Goal: Information Seeking & Learning: Learn about a topic

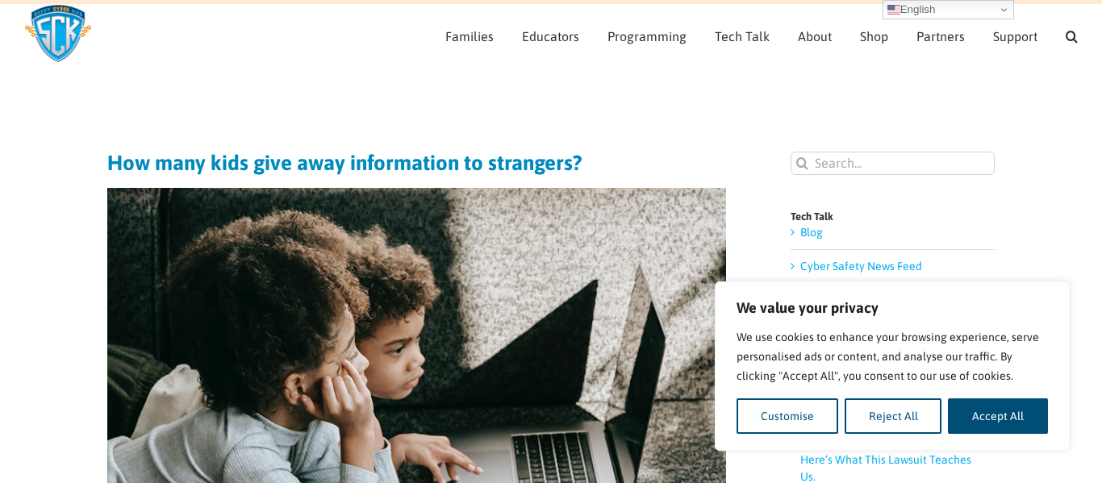
scroll to position [146, 0]
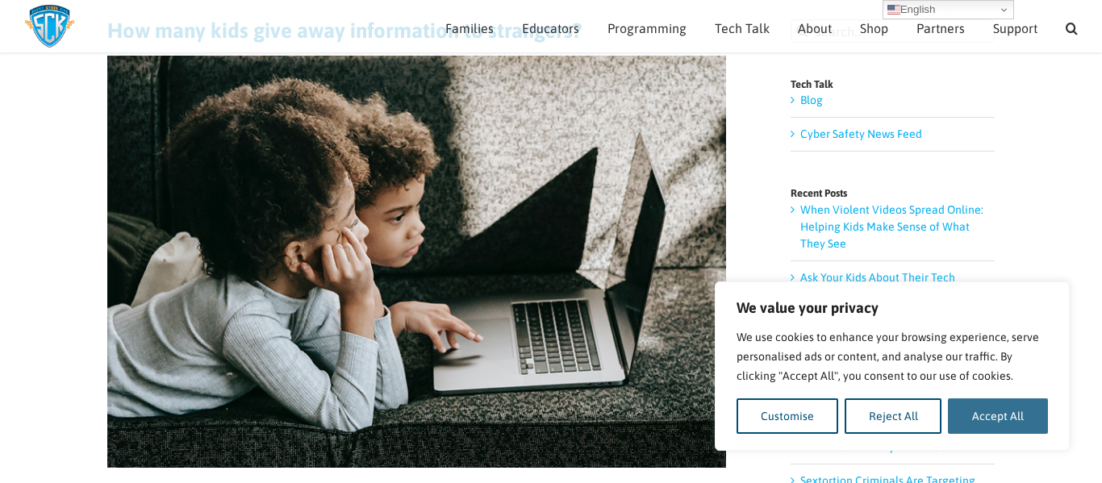
click at [975, 427] on button "Accept All" at bounding box center [998, 417] width 100 height 36
checkbox input "true"
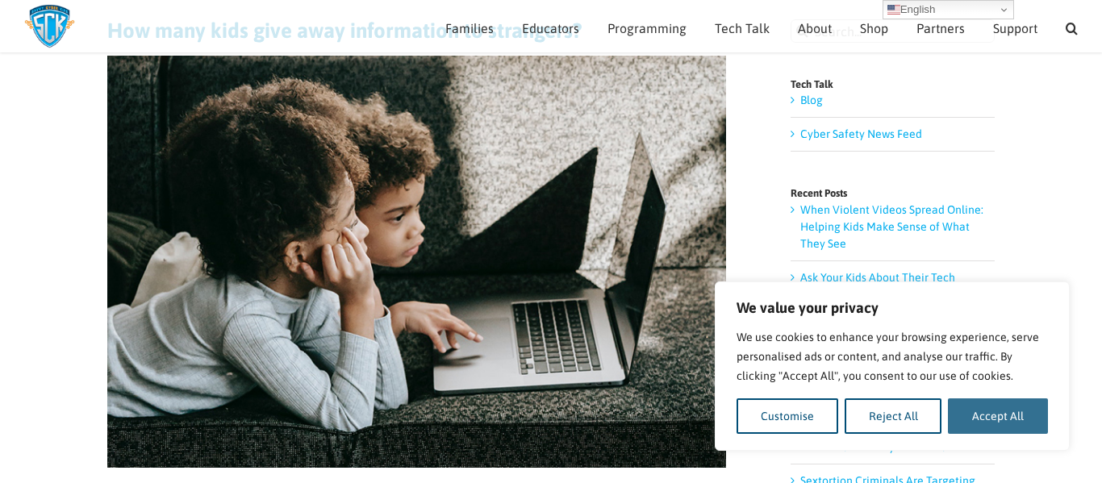
checkbox input "true"
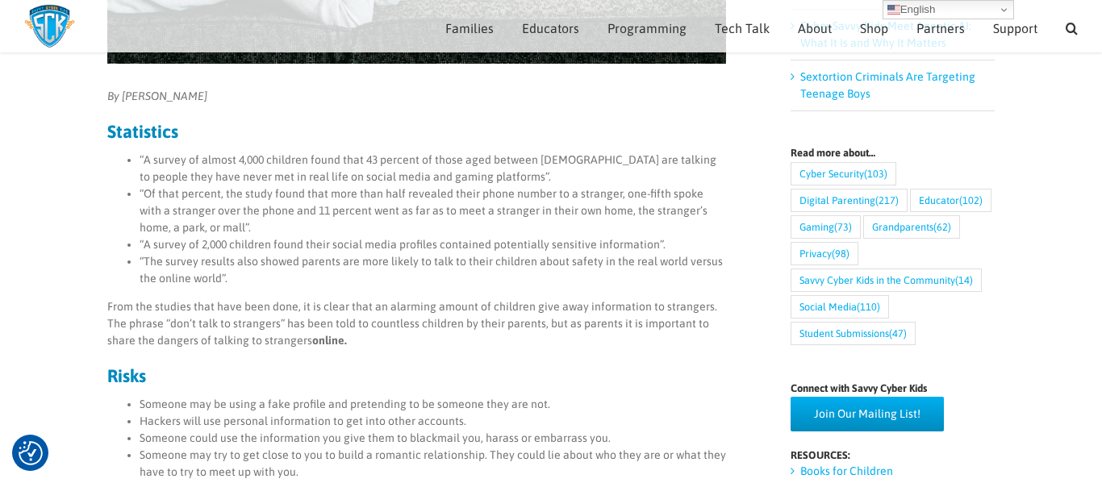
scroll to position [545, 0]
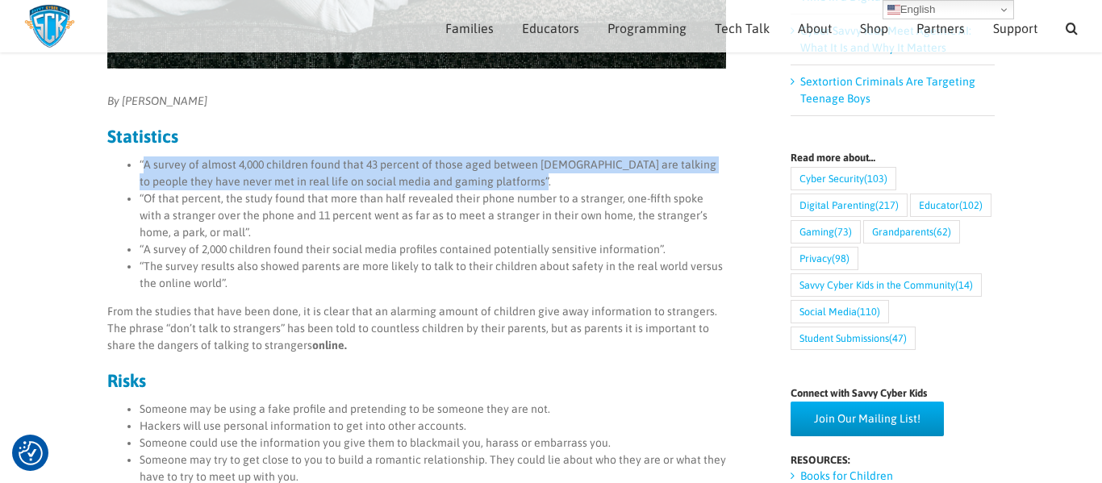
drag, startPoint x: 145, startPoint y: 167, endPoint x: 527, endPoint y: 186, distance: 382.1
click at [527, 186] on li "“A survey of almost 4,000 children found that 43 percent of those aged between …" at bounding box center [433, 174] width 587 height 34
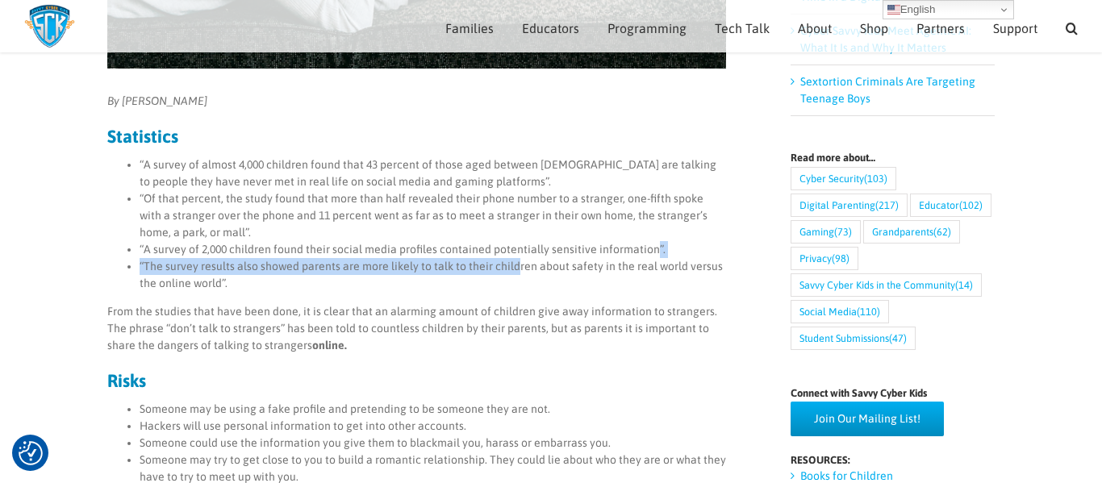
drag, startPoint x: 653, startPoint y: 249, endPoint x: 515, endPoint y: 269, distance: 139.4
click at [515, 269] on ul "“A survey of almost 4,000 children found that 43 percent of those aged between …" at bounding box center [416, 225] width 619 height 136
click at [509, 269] on li "“The survey results also showed parents are more likely to talk to their childr…" at bounding box center [433, 275] width 587 height 34
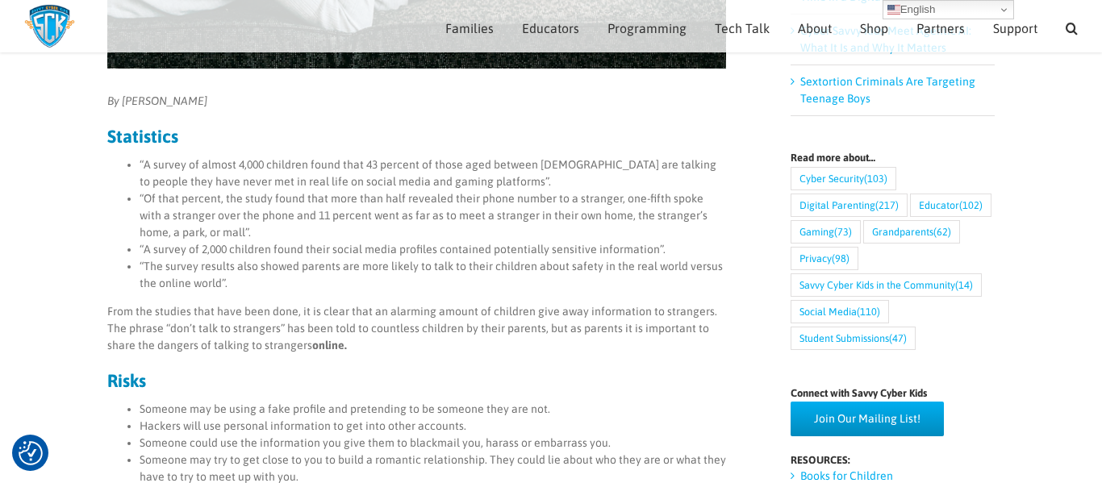
drag, startPoint x: 141, startPoint y: 251, endPoint x: 154, endPoint y: 228, distance: 26.7
click at [154, 228] on ul "“A survey of almost 4,000 children found that 43 percent of those aged between …" at bounding box center [416, 225] width 619 height 136
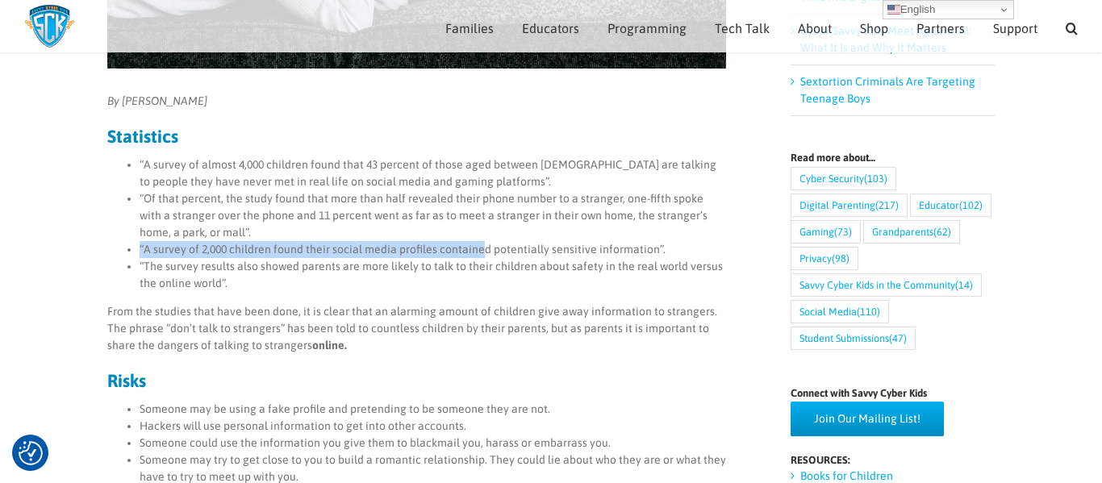
drag, startPoint x: 139, startPoint y: 244, endPoint x: 479, endPoint y: 242, distance: 340.5
click at [479, 242] on li "“A survey of 2,000 children found their social media profiles contained potenti…" at bounding box center [433, 249] width 587 height 17
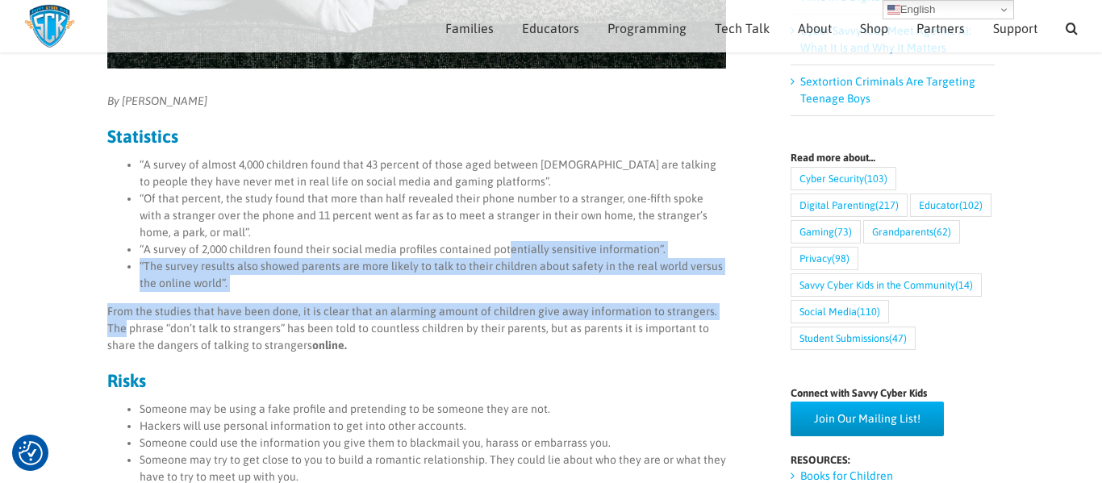
drag, startPoint x: 508, startPoint y: 249, endPoint x: 754, endPoint y: 294, distance: 250.2
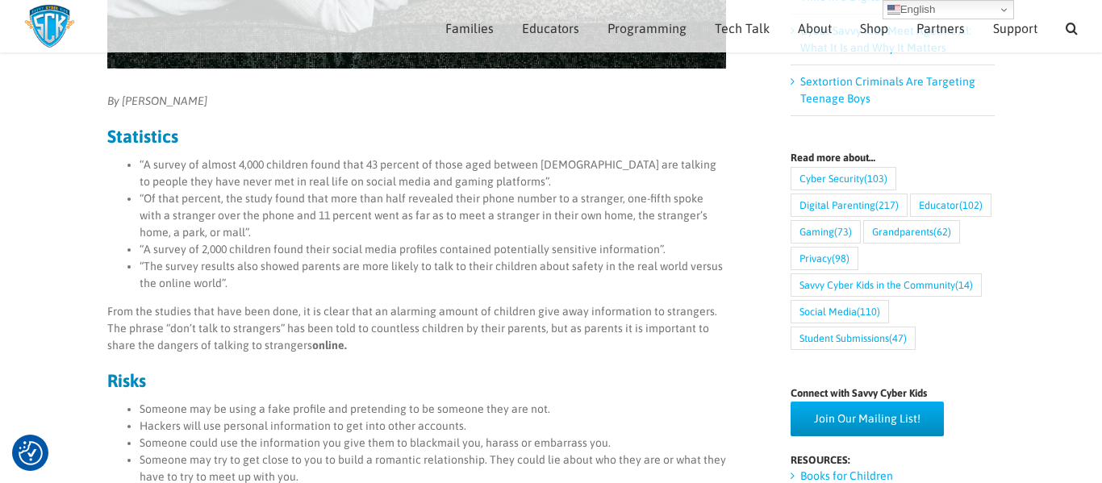
click at [399, 257] on li "“A survey of 2,000 children found their social media profiles contained potenti…" at bounding box center [433, 249] width 587 height 17
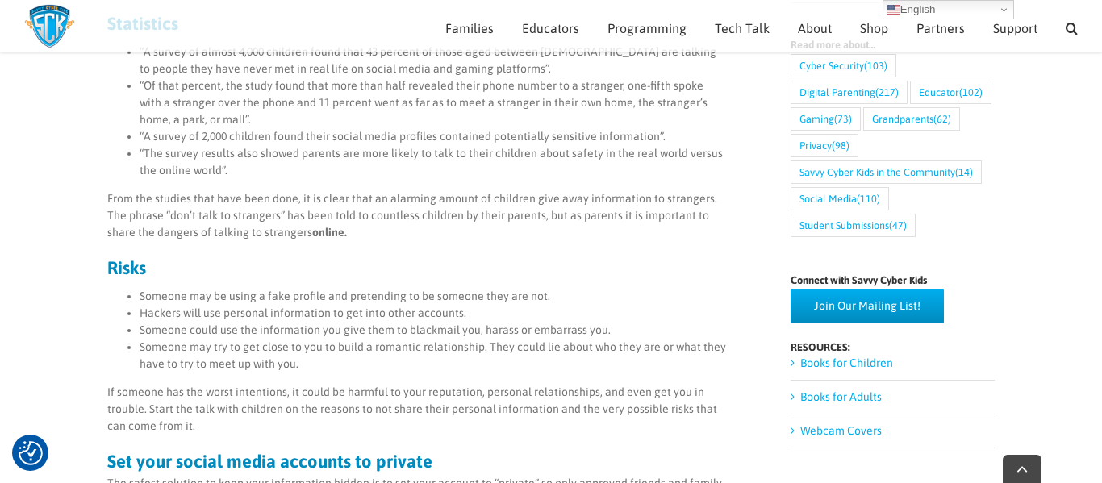
scroll to position [666, 0]
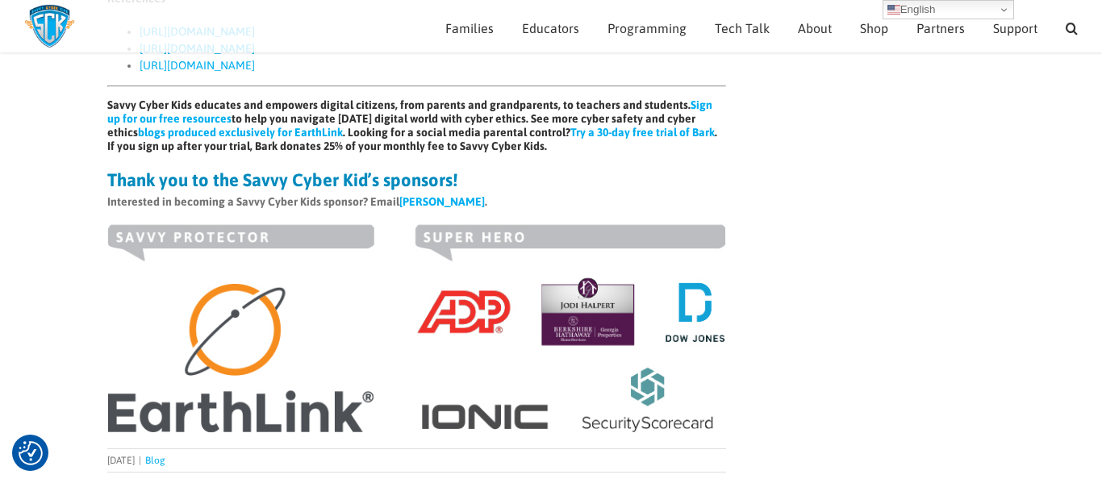
click at [468, 211] on p "Interested in becoming a Savvy Cyber Kids sponsor? Email [PERSON_NAME] ." at bounding box center [416, 202] width 619 height 17
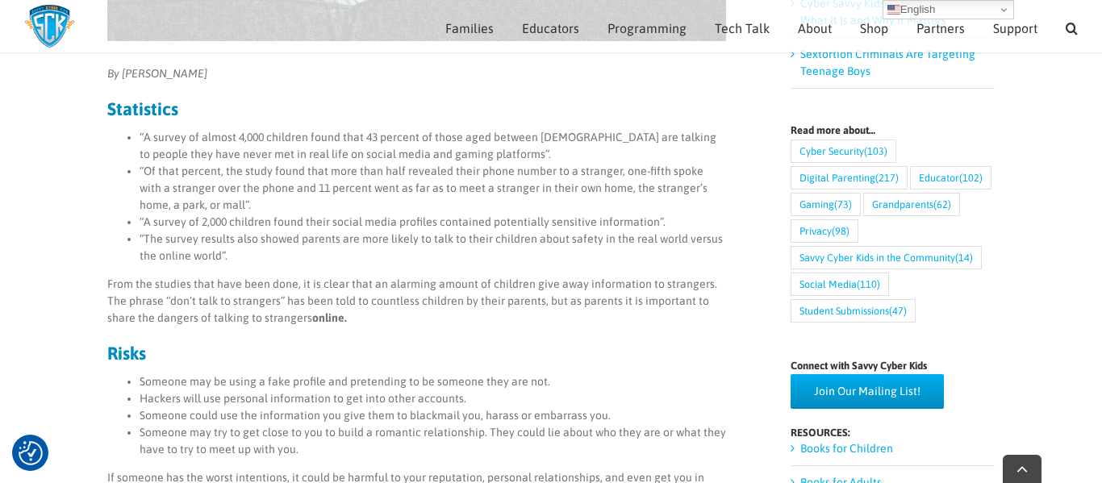
scroll to position [575, 0]
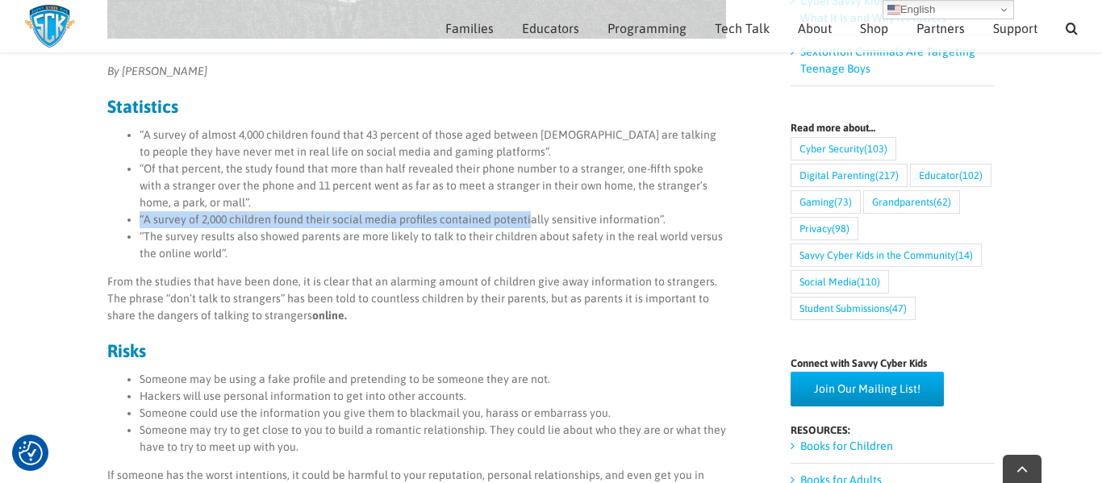
drag, startPoint x: 524, startPoint y: 221, endPoint x: 253, endPoint y: 207, distance: 272.3
click at [253, 207] on ul "“A survey of almost 4,000 children found that 43 percent of those aged between …" at bounding box center [416, 195] width 619 height 136
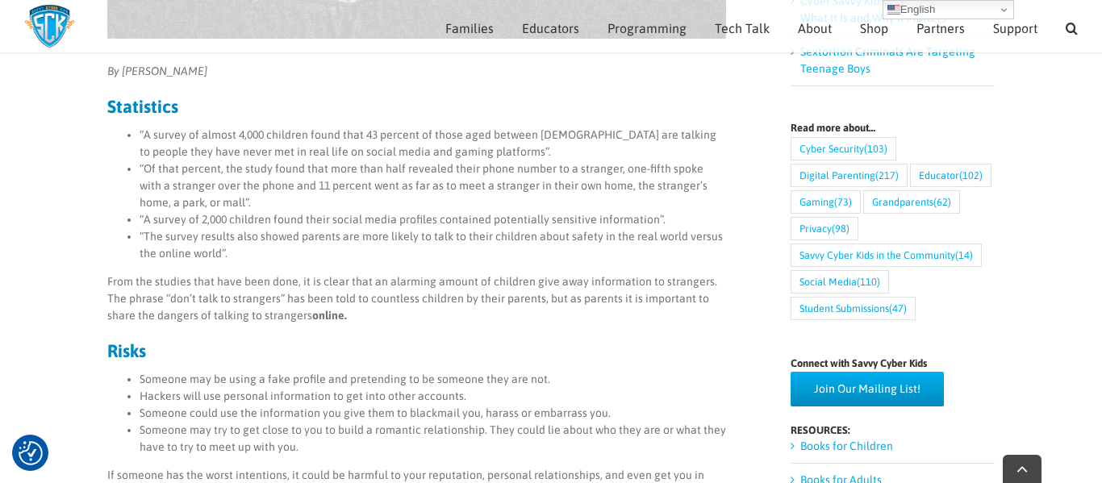
drag, startPoint x: 533, startPoint y: 219, endPoint x: 546, endPoint y: 222, distance: 13.1
click at [546, 222] on li "“A survey of 2,000 children found their social media profiles contained potenti…" at bounding box center [433, 219] width 587 height 17
drag, startPoint x: 652, startPoint y: 219, endPoint x: 237, endPoint y: 235, distance: 415.0
click at [237, 235] on ul "“A survey of almost 4,000 children found that 43 percent of those aged between …" at bounding box center [416, 195] width 619 height 136
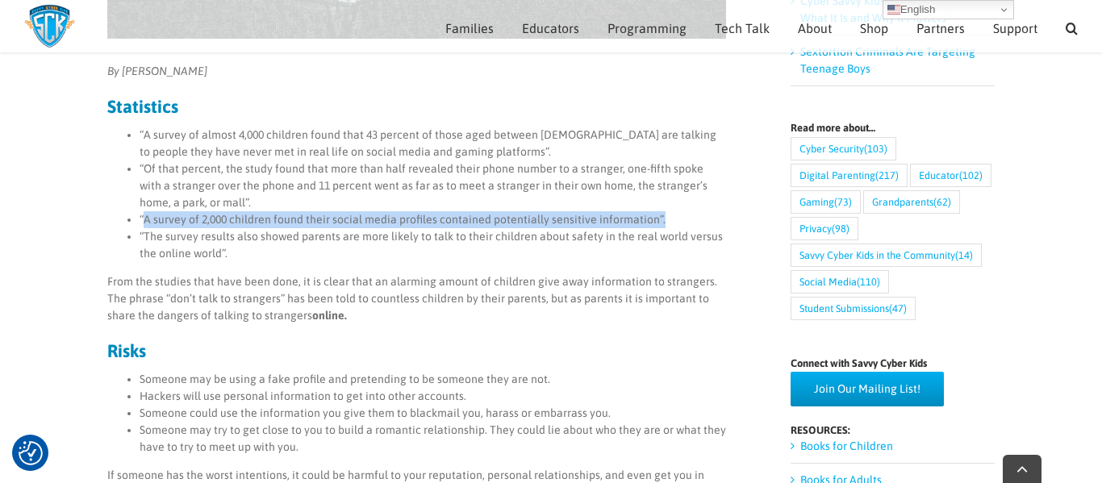
drag, startPoint x: 143, startPoint y: 221, endPoint x: 672, endPoint y: 215, distance: 529.3
click at [672, 215] on li "“A survey of 2,000 children found their social media profiles contained potenti…" at bounding box center [433, 219] width 587 height 17
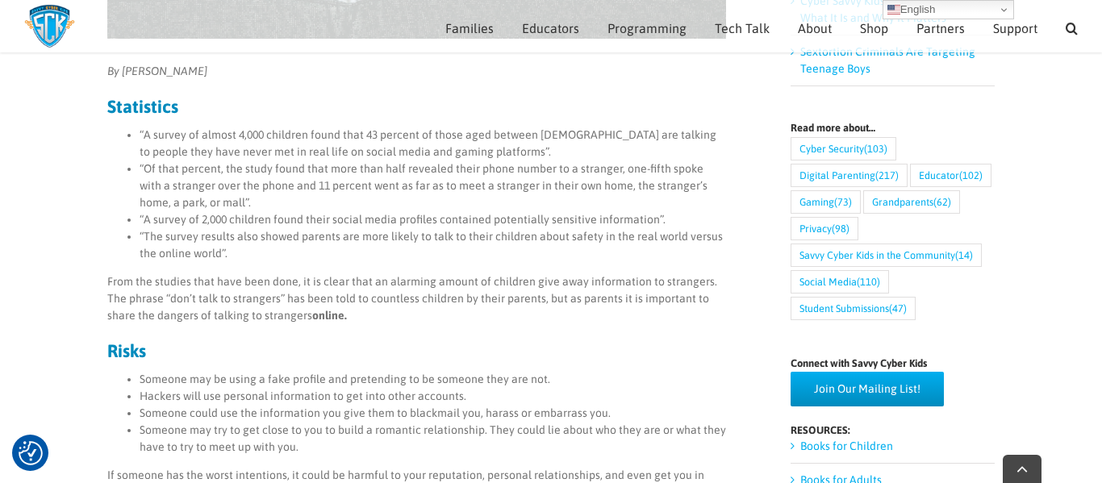
click at [596, 231] on li "“The survey results also showed parents are more likely to talk to their childr…" at bounding box center [433, 245] width 587 height 34
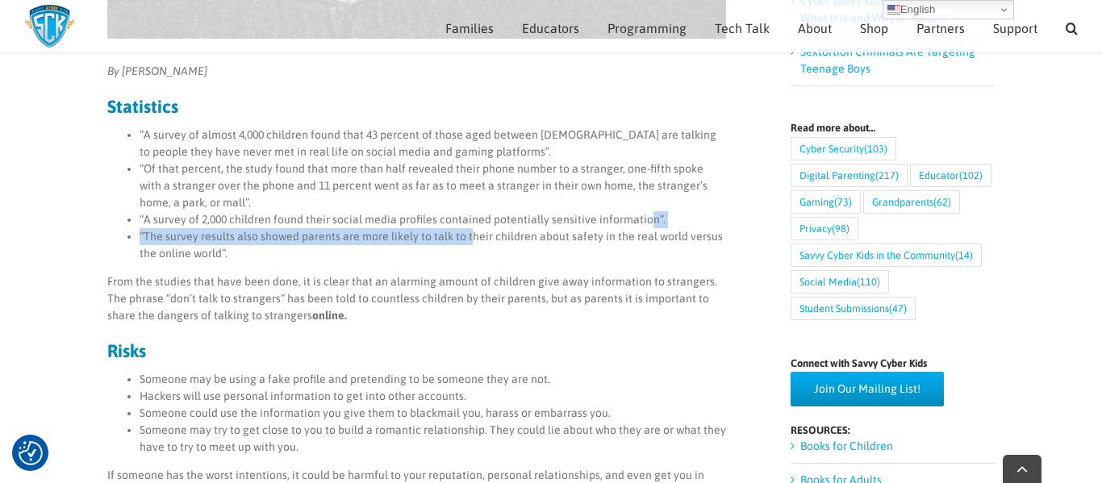
drag, startPoint x: 644, startPoint y: 217, endPoint x: 468, endPoint y: 237, distance: 177.0
click at [468, 237] on ul "“A survey of almost 4,000 children found that 43 percent of those aged between …" at bounding box center [416, 195] width 619 height 136
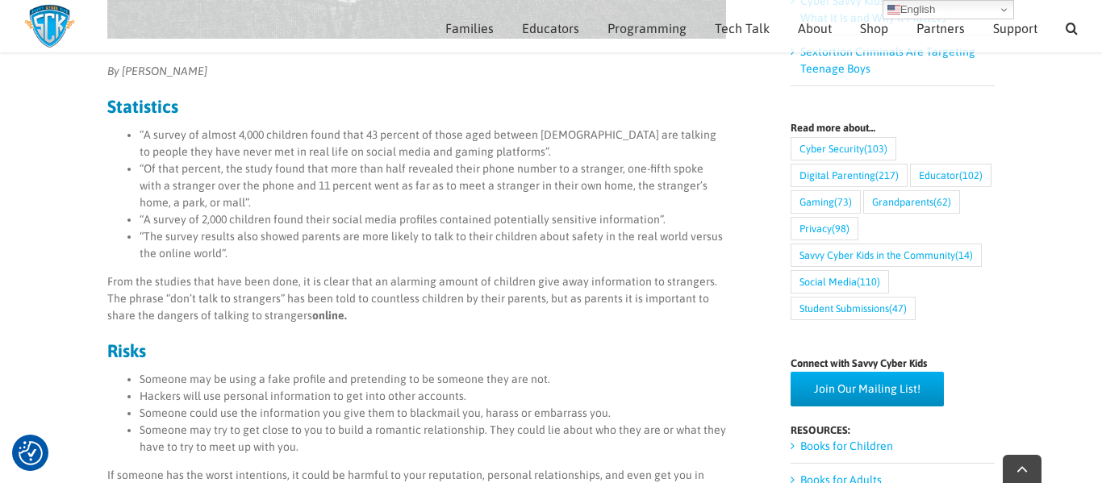
click at [624, 220] on li "“A survey of 2,000 children found their social media profiles contained potenti…" at bounding box center [433, 219] width 587 height 17
drag, startPoint x: 652, startPoint y: 221, endPoint x: 241, endPoint y: 244, distance: 411.3
click at [241, 244] on ul "“A survey of almost 4,000 children found that 43 percent of those aged between …" at bounding box center [416, 195] width 619 height 136
drag, startPoint x: 146, startPoint y: 221, endPoint x: 467, endPoint y: 197, distance: 322.0
click at [467, 197] on ul "“A survey of almost 4,000 children found that 43 percent of those aged between …" at bounding box center [416, 195] width 619 height 136
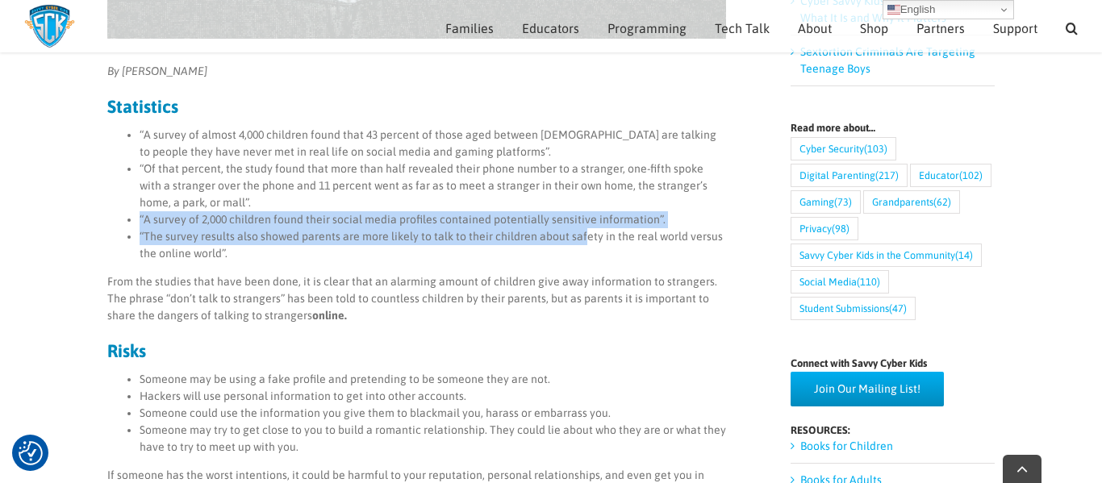
drag, startPoint x: 139, startPoint y: 223, endPoint x: 583, endPoint y: 236, distance: 443.9
click at [583, 236] on ul "“A survey of almost 4,000 children found that 43 percent of those aged between …" at bounding box center [416, 195] width 619 height 136
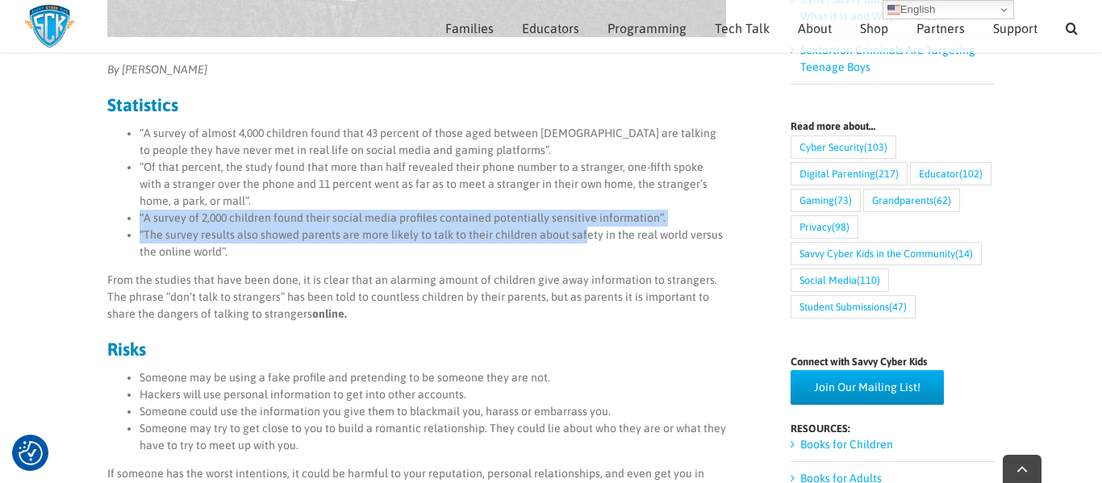
scroll to position [578, 0]
click at [616, 223] on li "“A survey of 2,000 children found their social media profiles contained potenti…" at bounding box center [433, 217] width 587 height 17
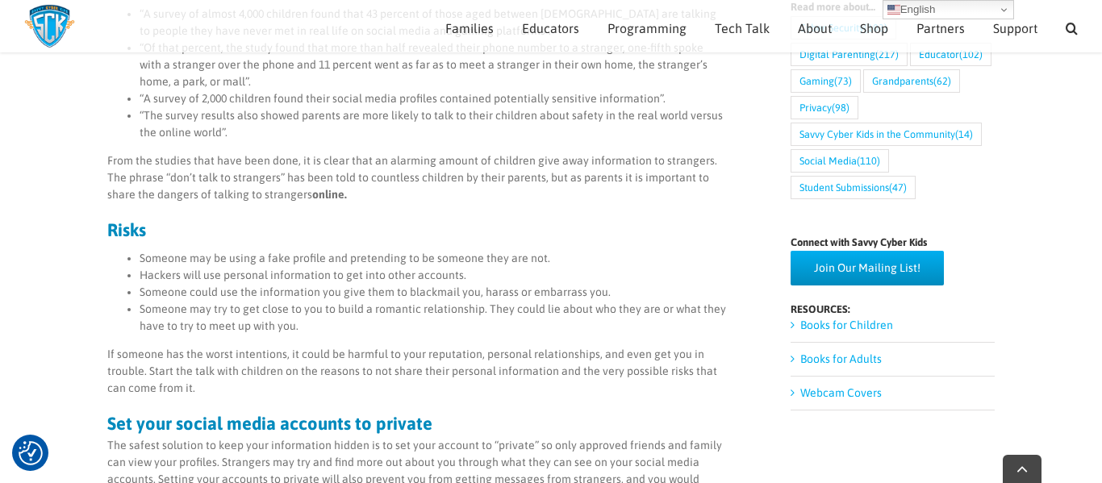
scroll to position [697, 0]
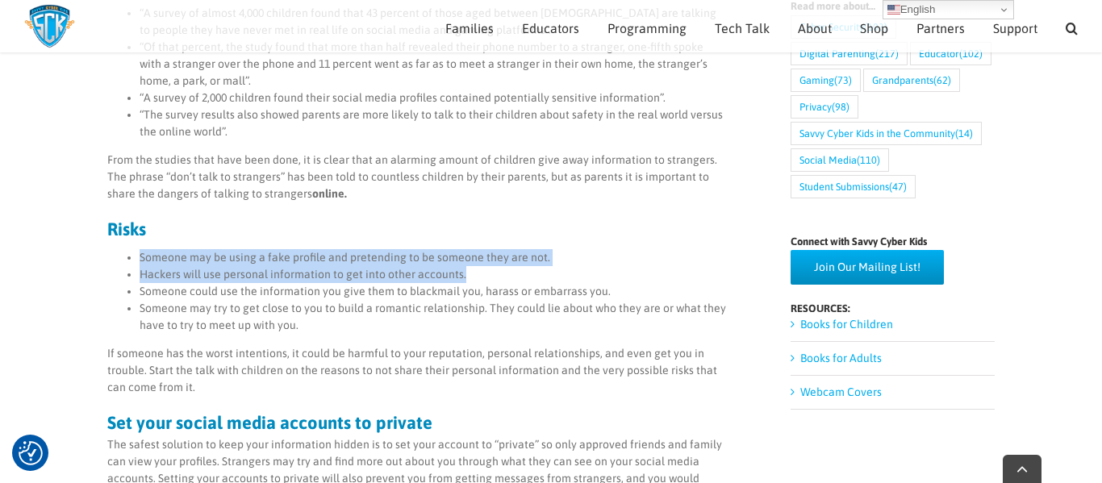
drag, startPoint x: 138, startPoint y: 256, endPoint x: 528, endPoint y: 268, distance: 389.9
click at [528, 268] on ul "Someone may be using a fake profile and pretending to be someone they are not. …" at bounding box center [416, 291] width 619 height 85
